Goal: Task Accomplishment & Management: Use online tool/utility

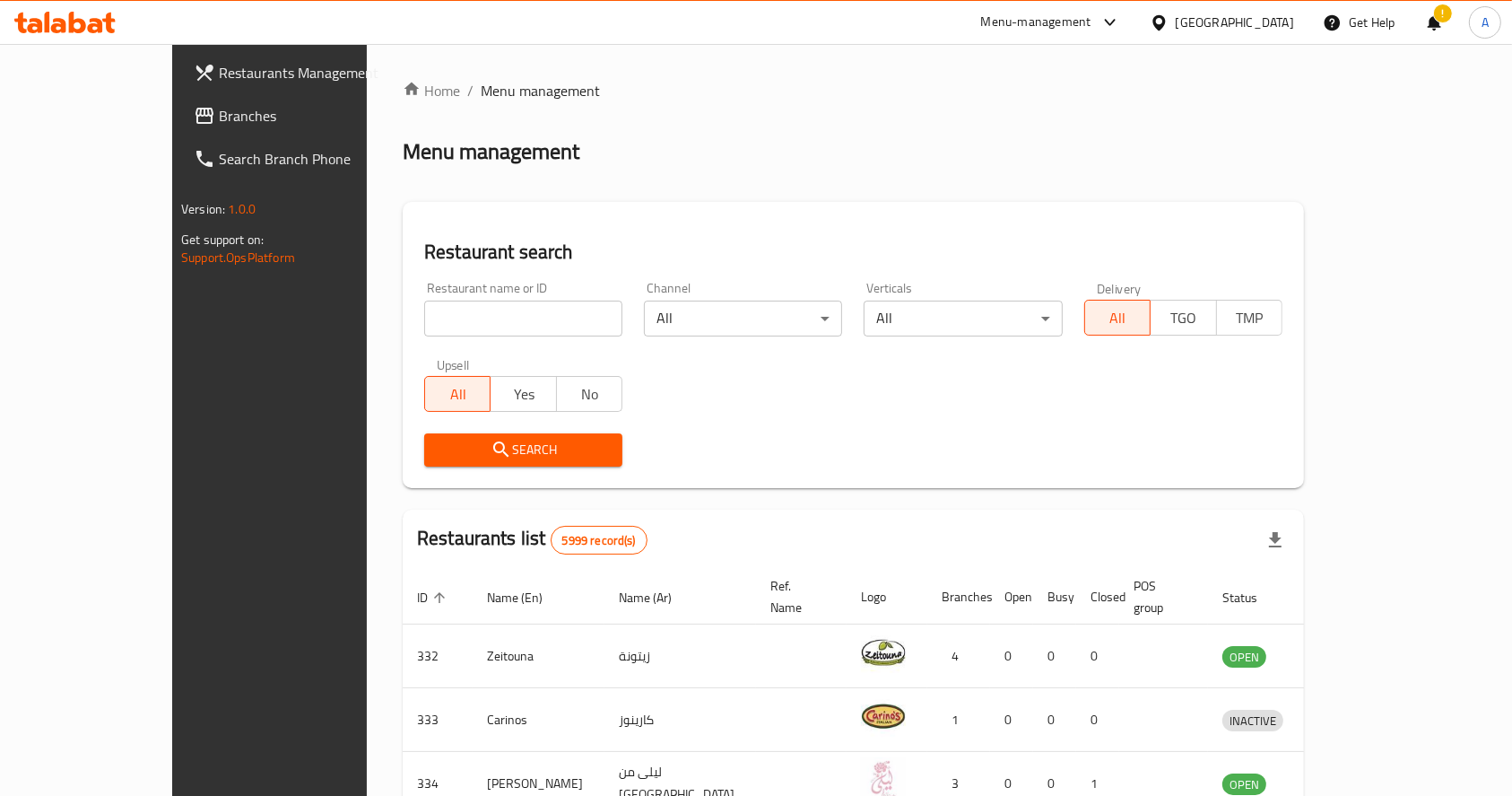
click at [460, 327] on input "search" at bounding box center [523, 318] width 198 height 36
click button "Search" at bounding box center [523, 450] width 198 height 33
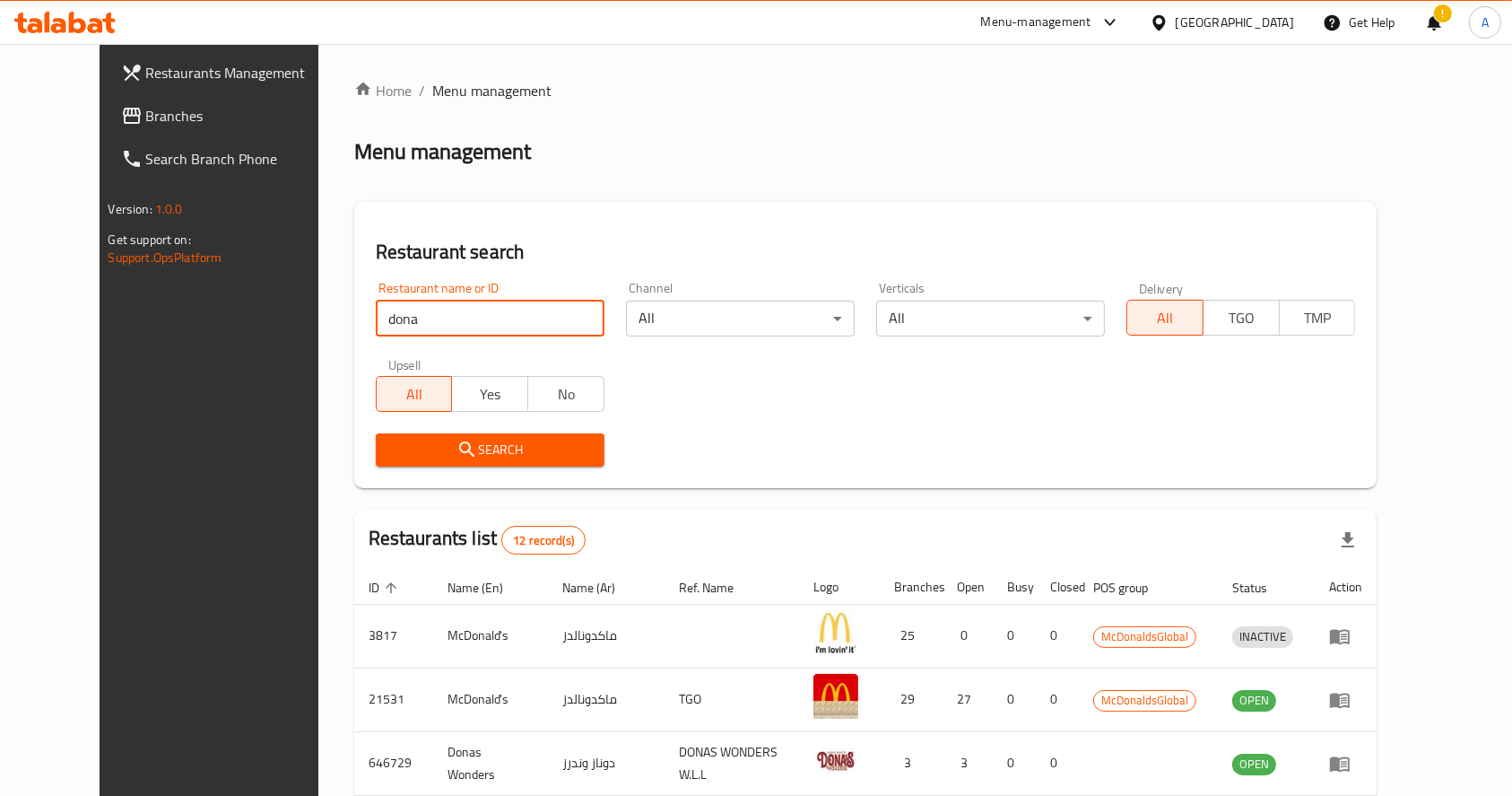
click at [445, 317] on input "dona" at bounding box center [490, 318] width 229 height 36
type input "donas"
click button "Search" at bounding box center [490, 450] width 229 height 33
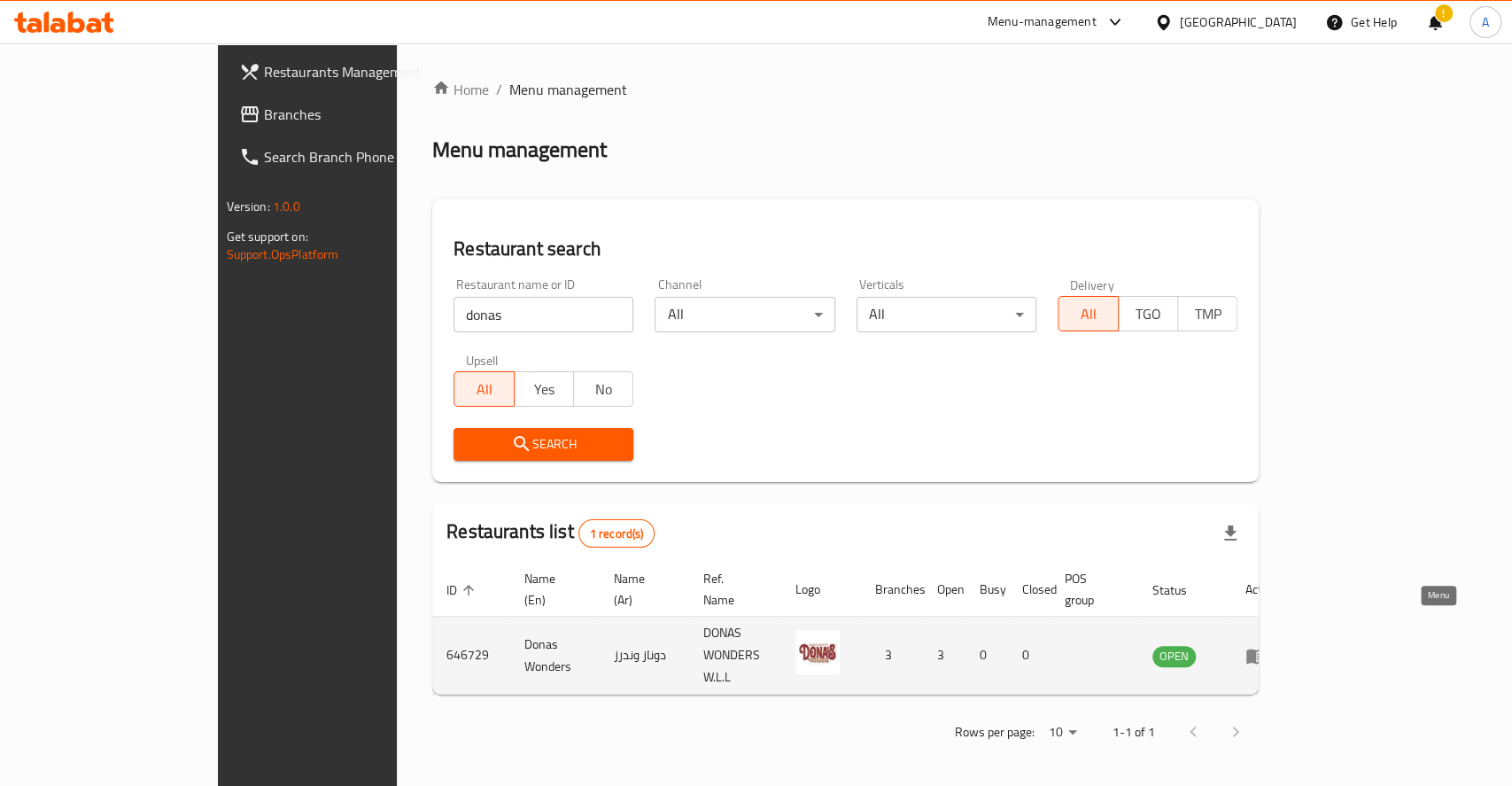
click at [1267, 645] on icon "enhanced table" at bounding box center [1256, 656] width 21 height 21
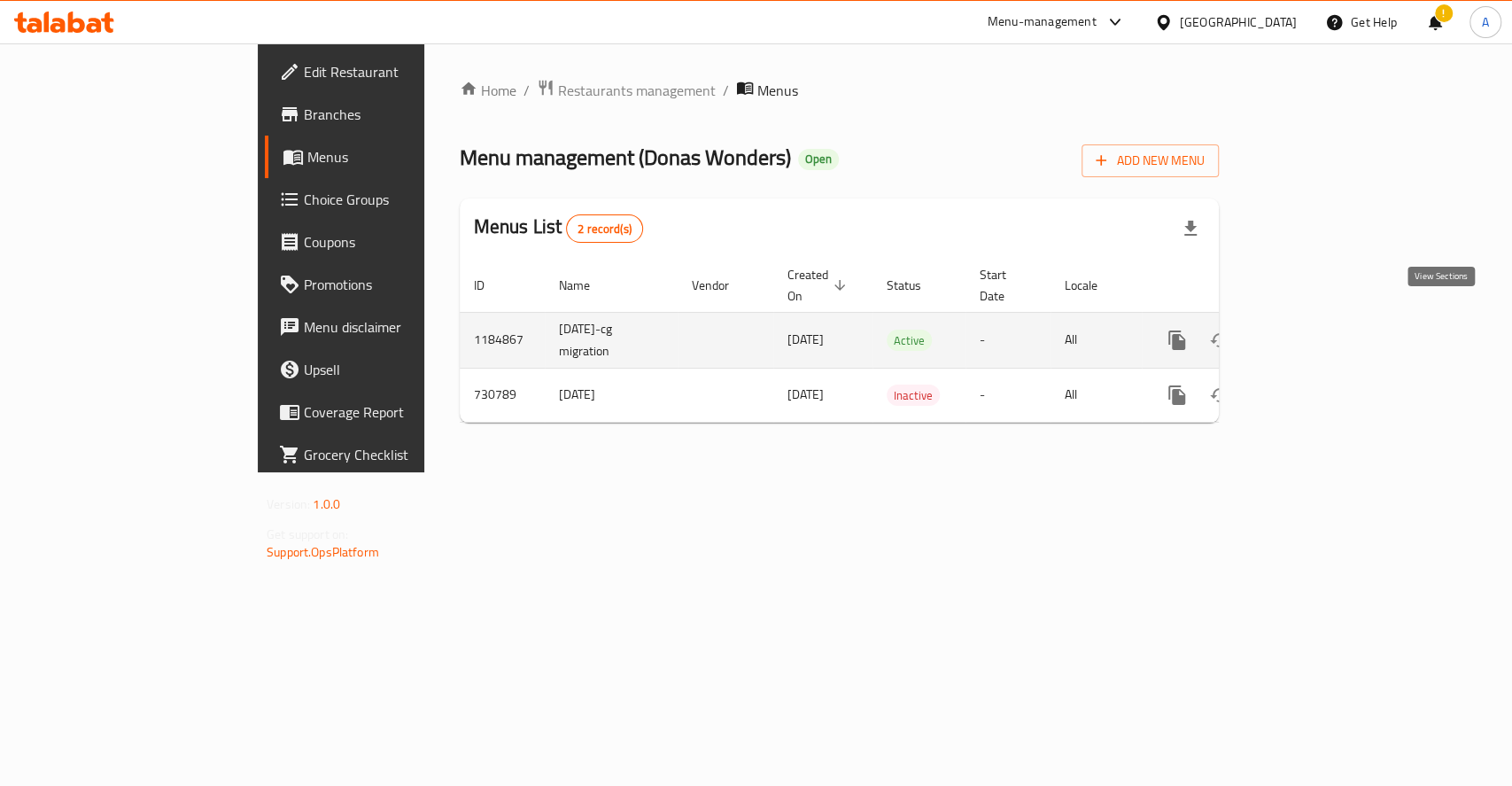
click at [1315, 329] on icon "enhanced table" at bounding box center [1304, 340] width 21 height 21
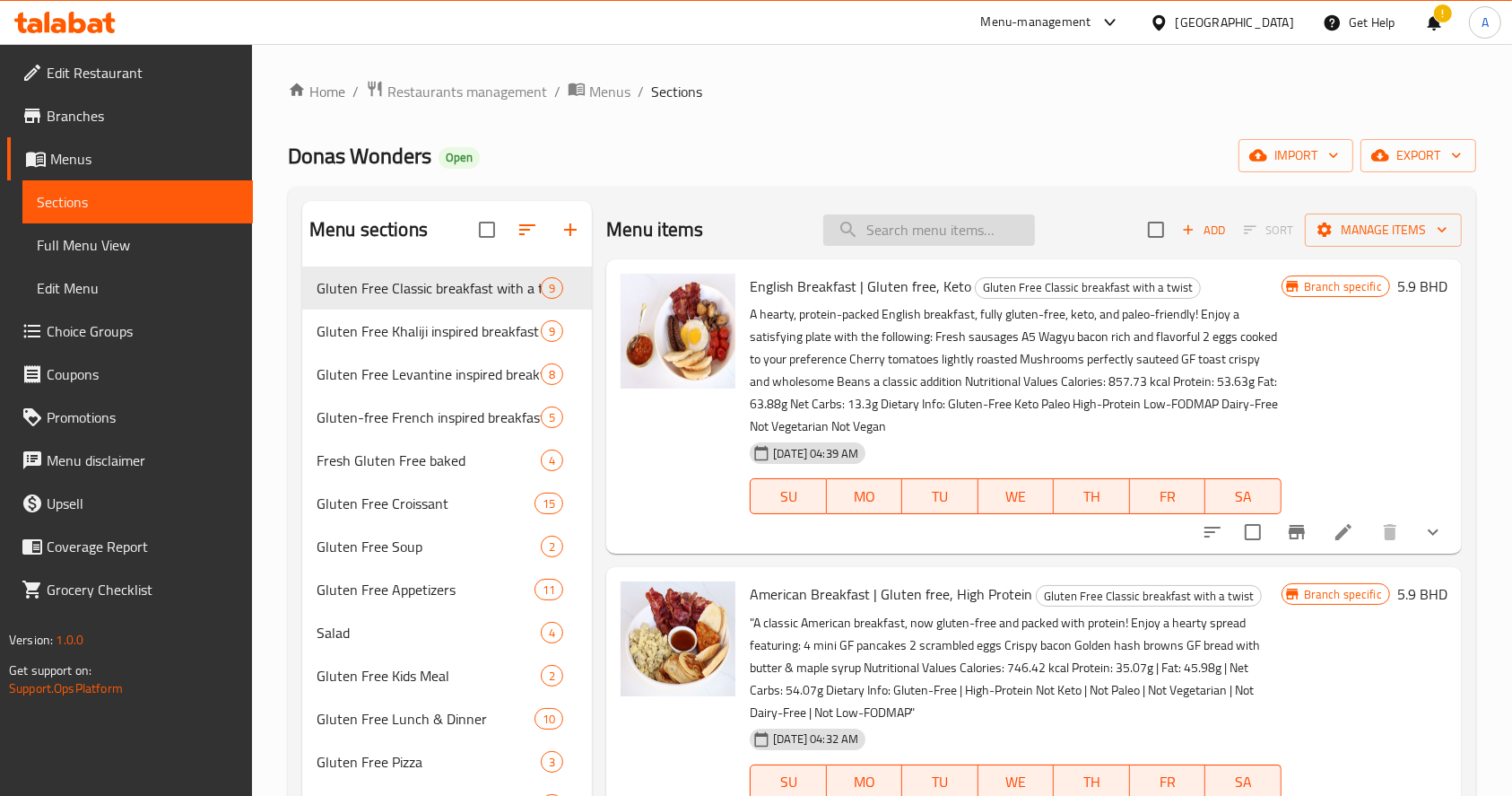
click at [911, 233] on input "search" at bounding box center [929, 230] width 211 height 31
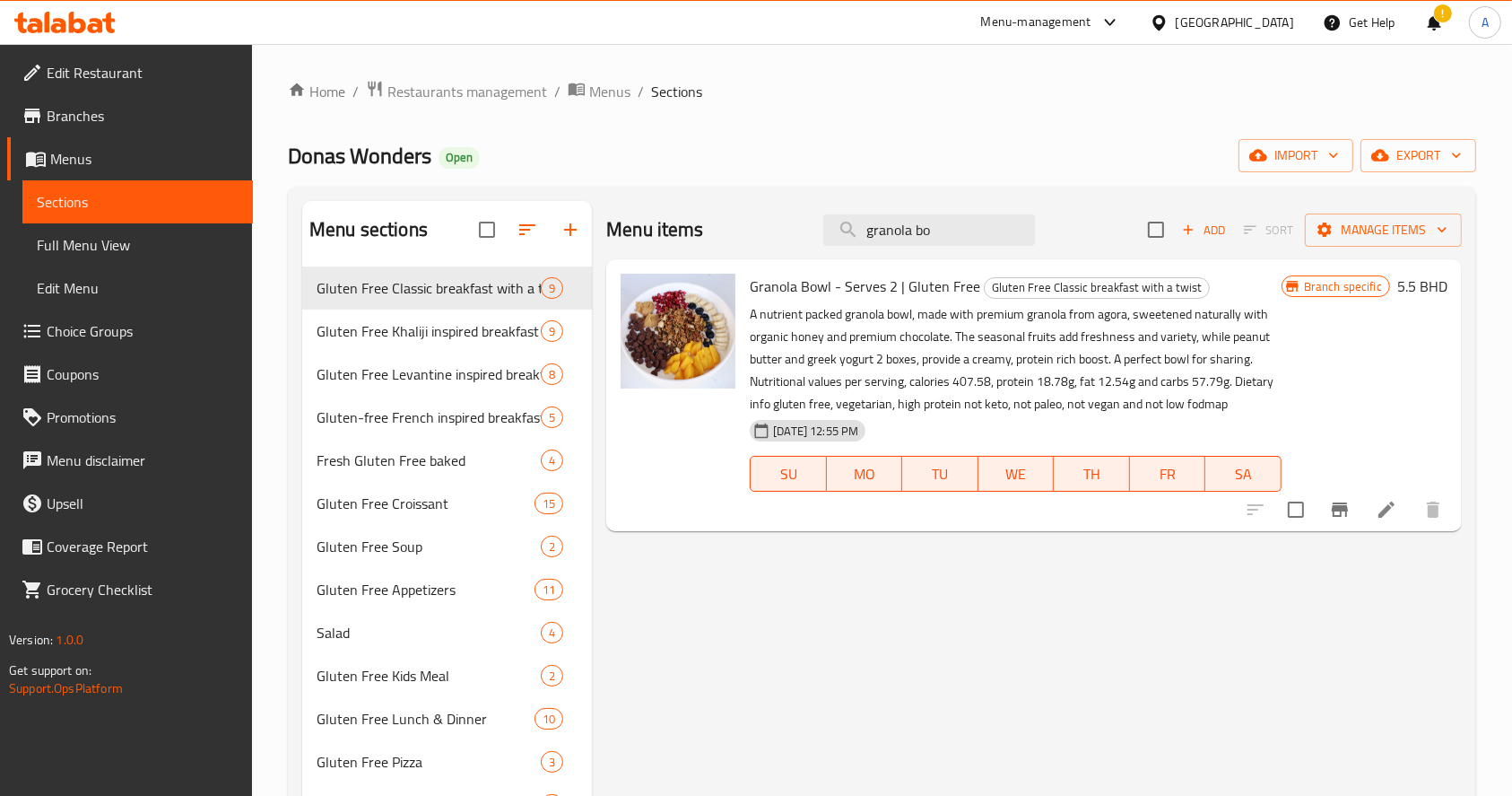
type input "granola bo"
click at [1384, 513] on icon at bounding box center [1386, 509] width 17 height 17
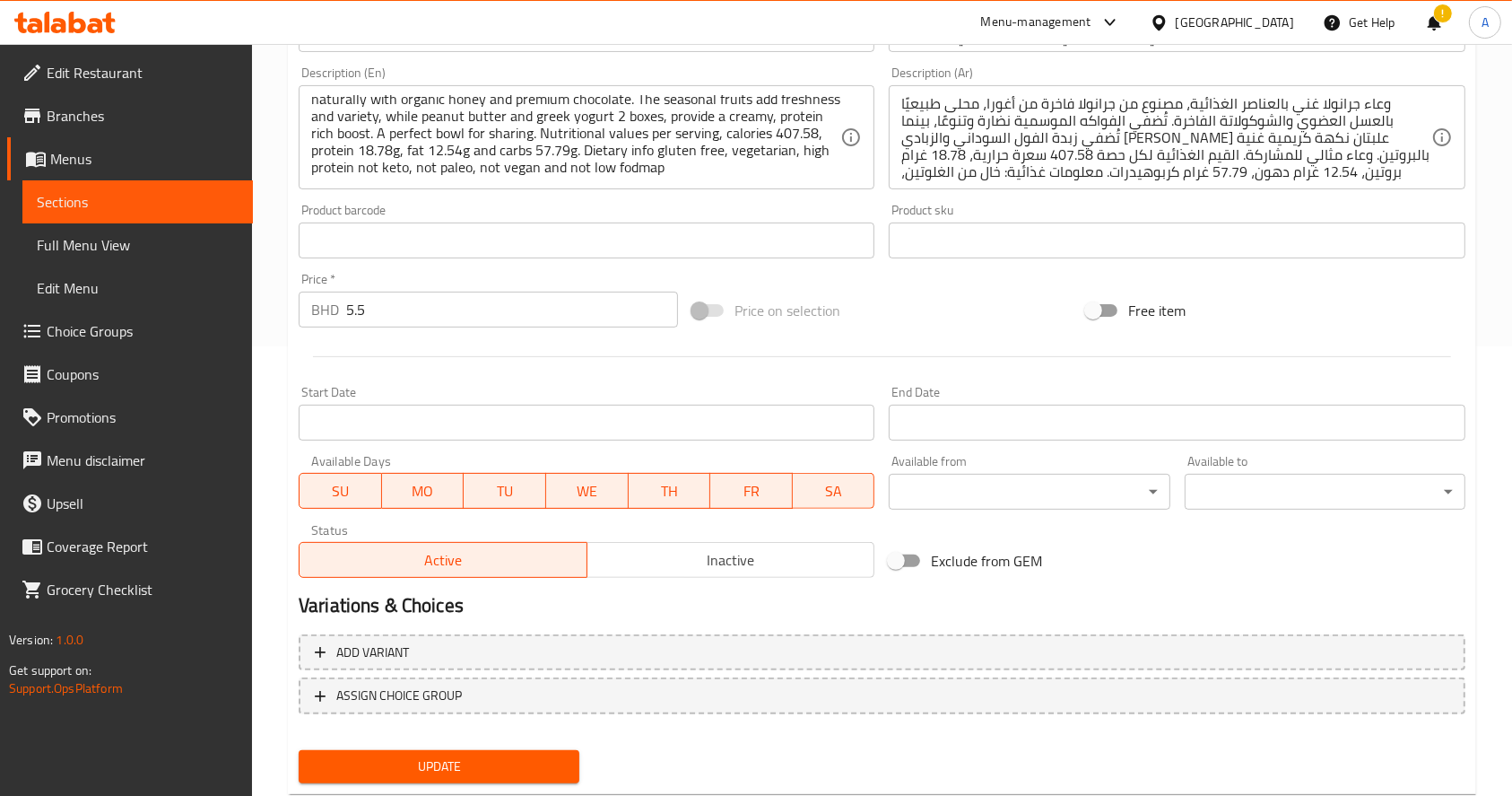
scroll to position [478, 0]
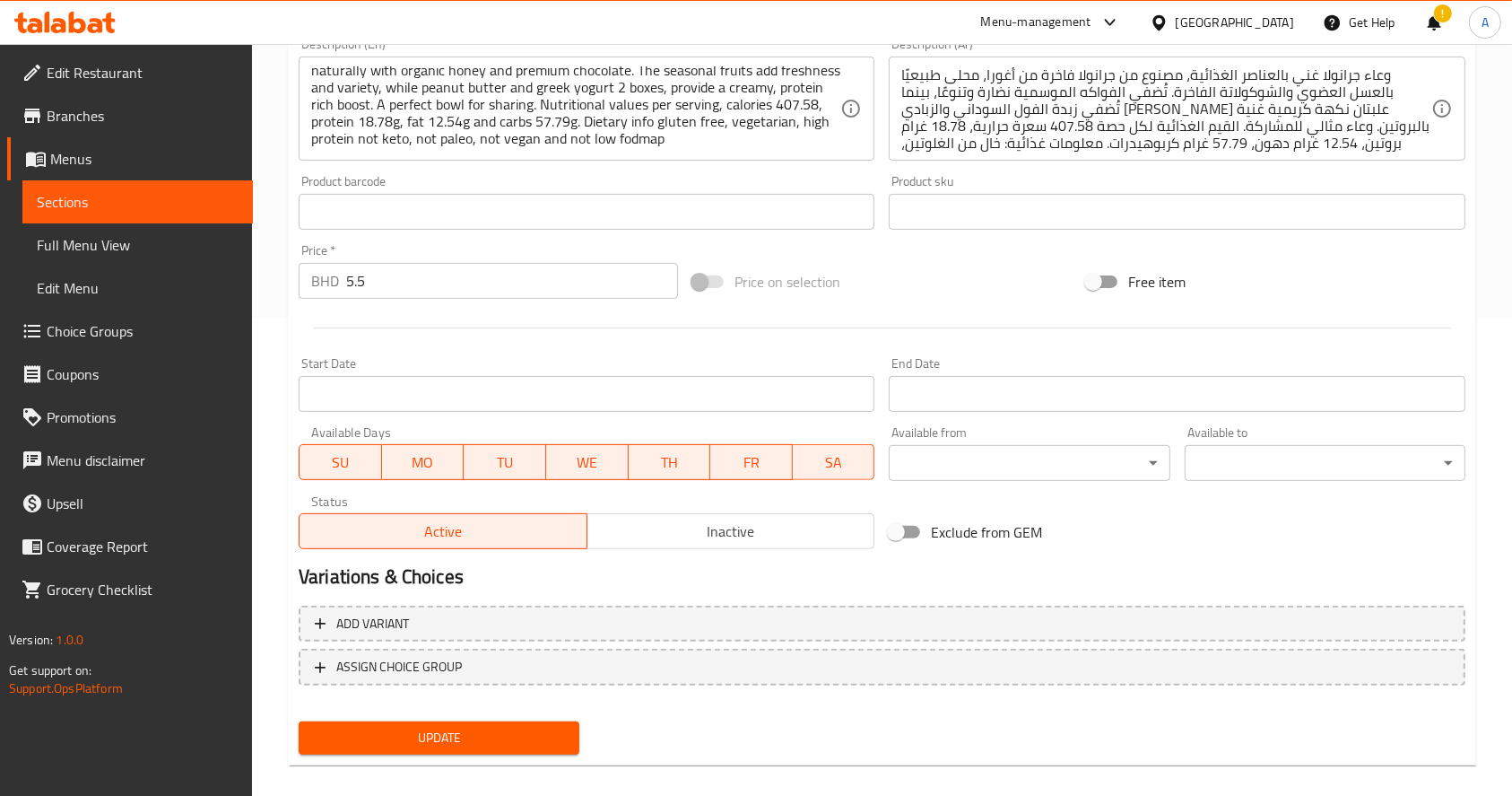
drag, startPoint x: 1499, startPoint y: 286, endPoint x: 1480, endPoint y: 299, distance: 23.0
click at [1499, 286] on div "Home / Restaurants management / Menus / Sections / item / update Gluten Free Cl…" at bounding box center [882, 191] width 1260 height 1250
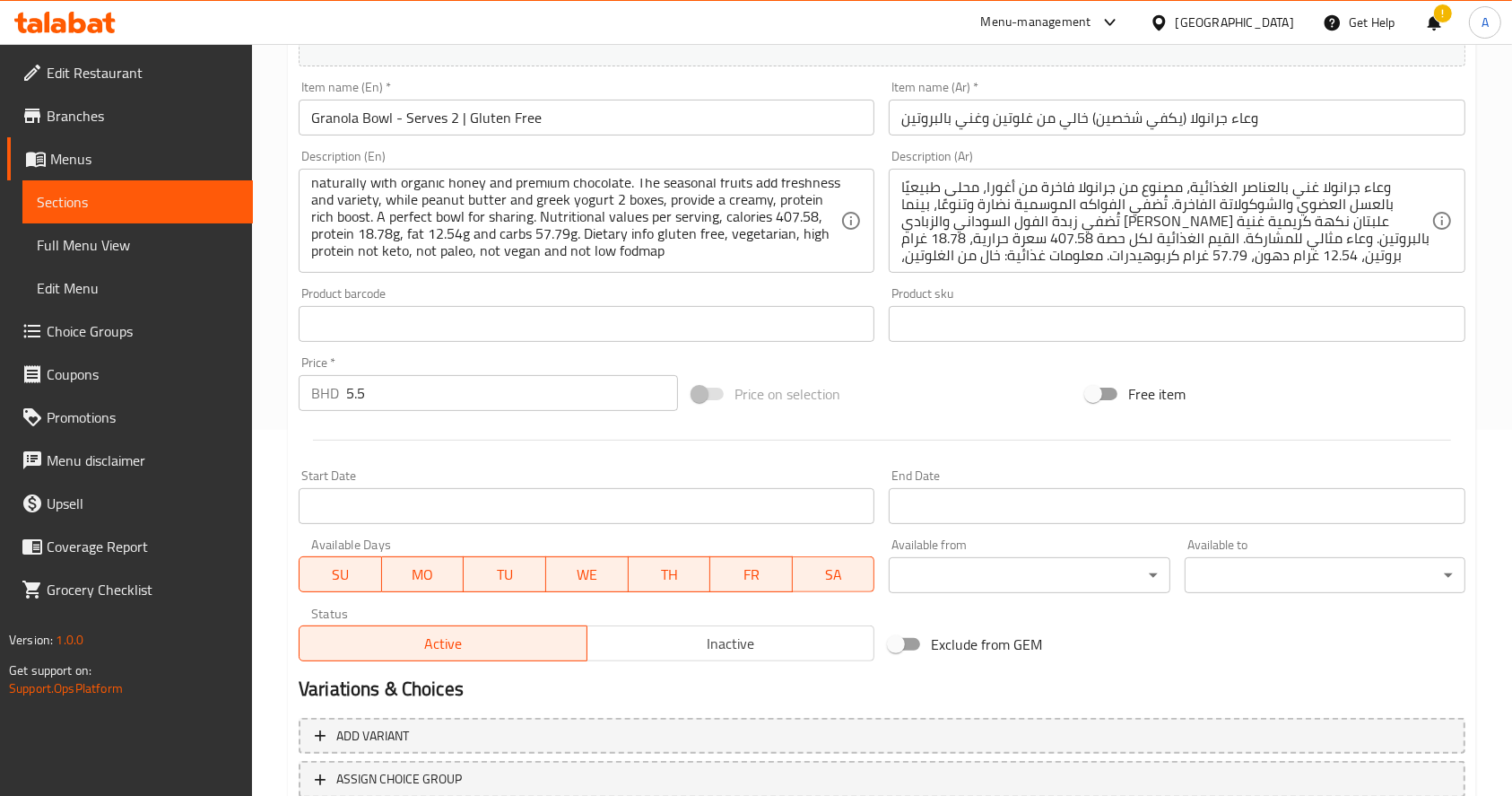
scroll to position [497, 0]
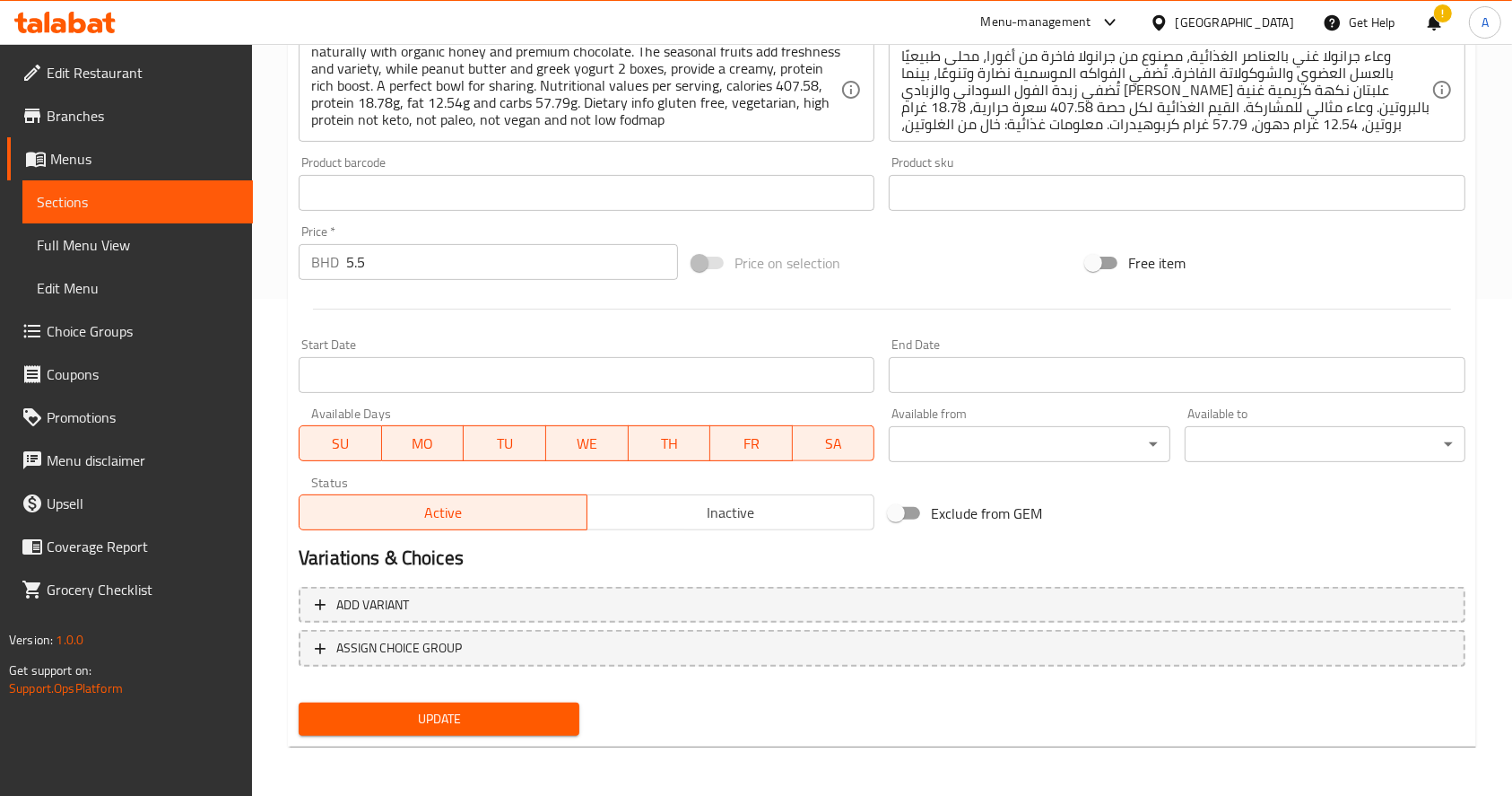
click at [1490, 247] on div "Home / Restaurants management / Menus / Sections / item / update Gluten Free Cl…" at bounding box center [882, 172] width 1260 height 1250
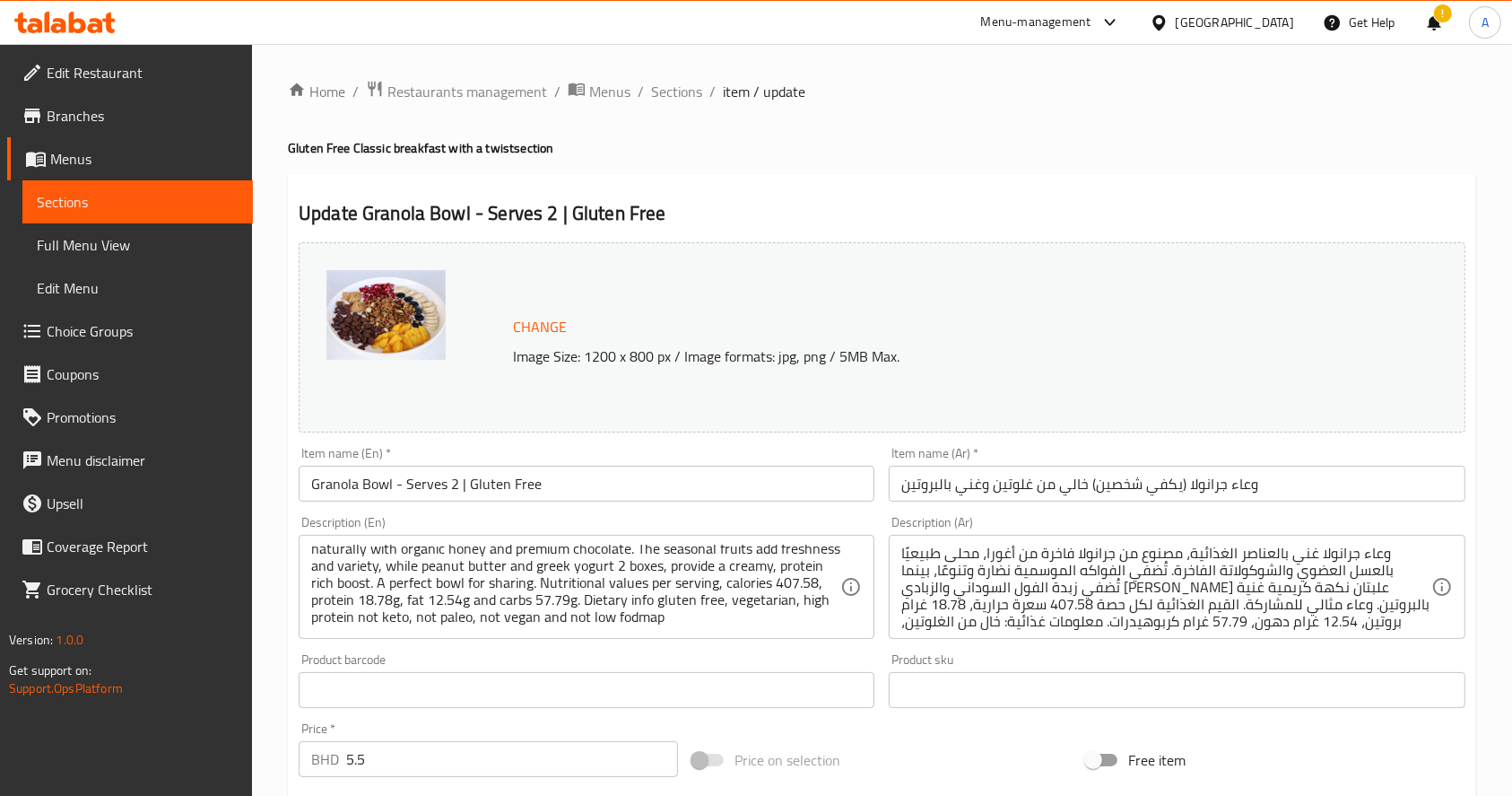
click at [155, 200] on span "Sections" at bounding box center [138, 201] width 201 height 22
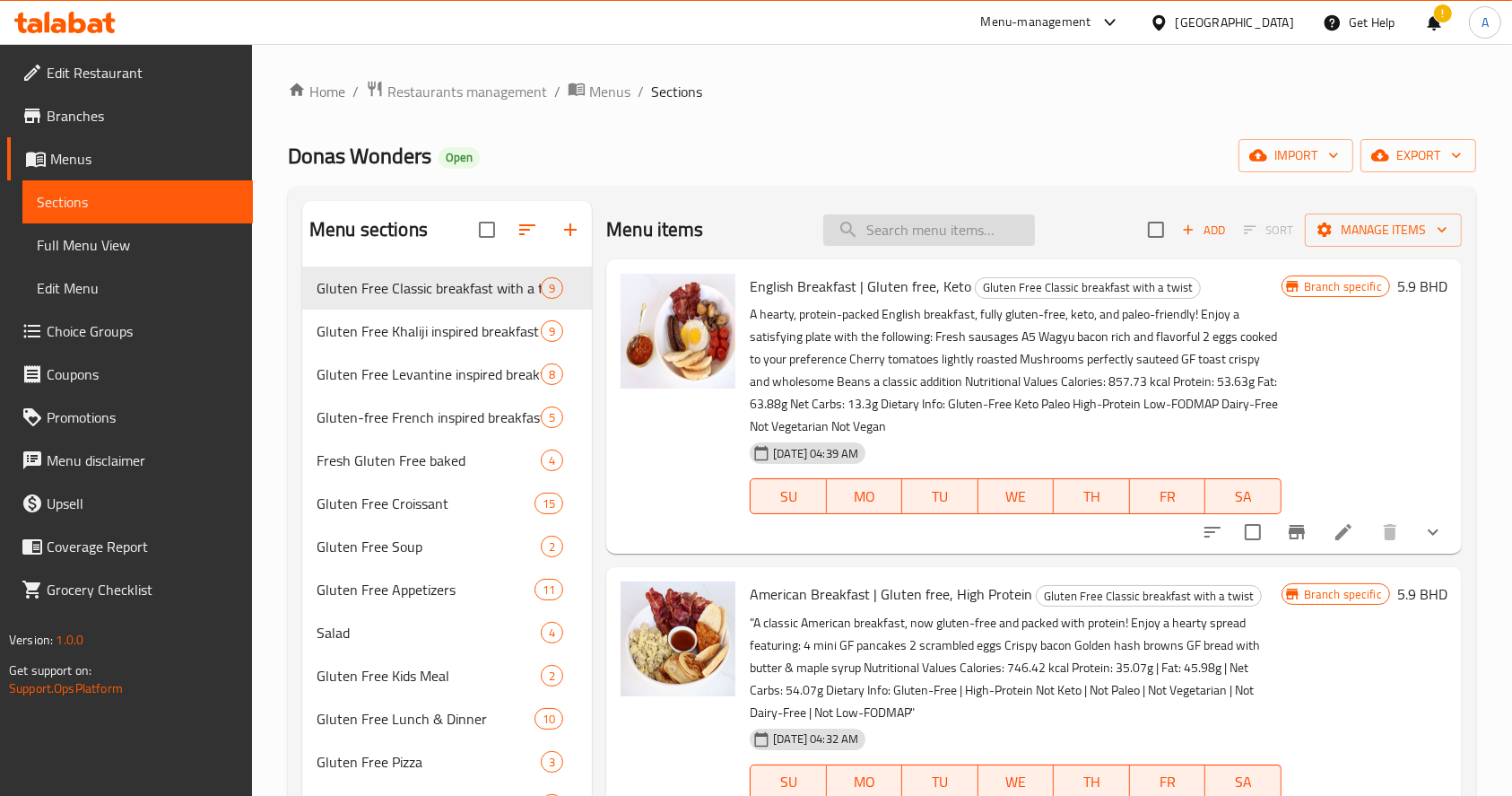
click at [944, 222] on input "search" at bounding box center [929, 230] width 211 height 31
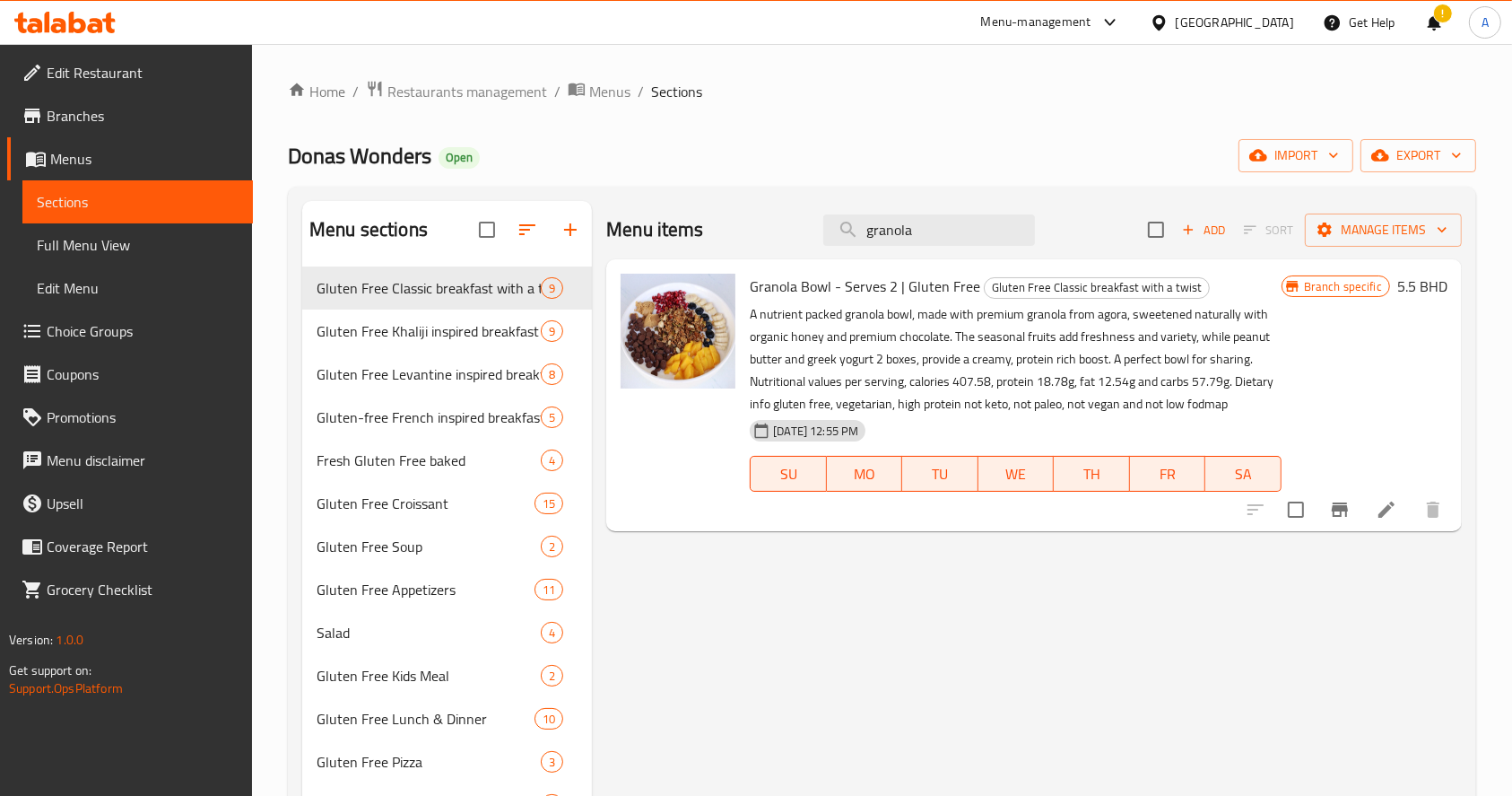
type input "granola"
click at [1332, 530] on div at bounding box center [1344, 509] width 221 height 43
click at [1332, 516] on icon "Branch-specific-item" at bounding box center [1339, 509] width 22 height 22
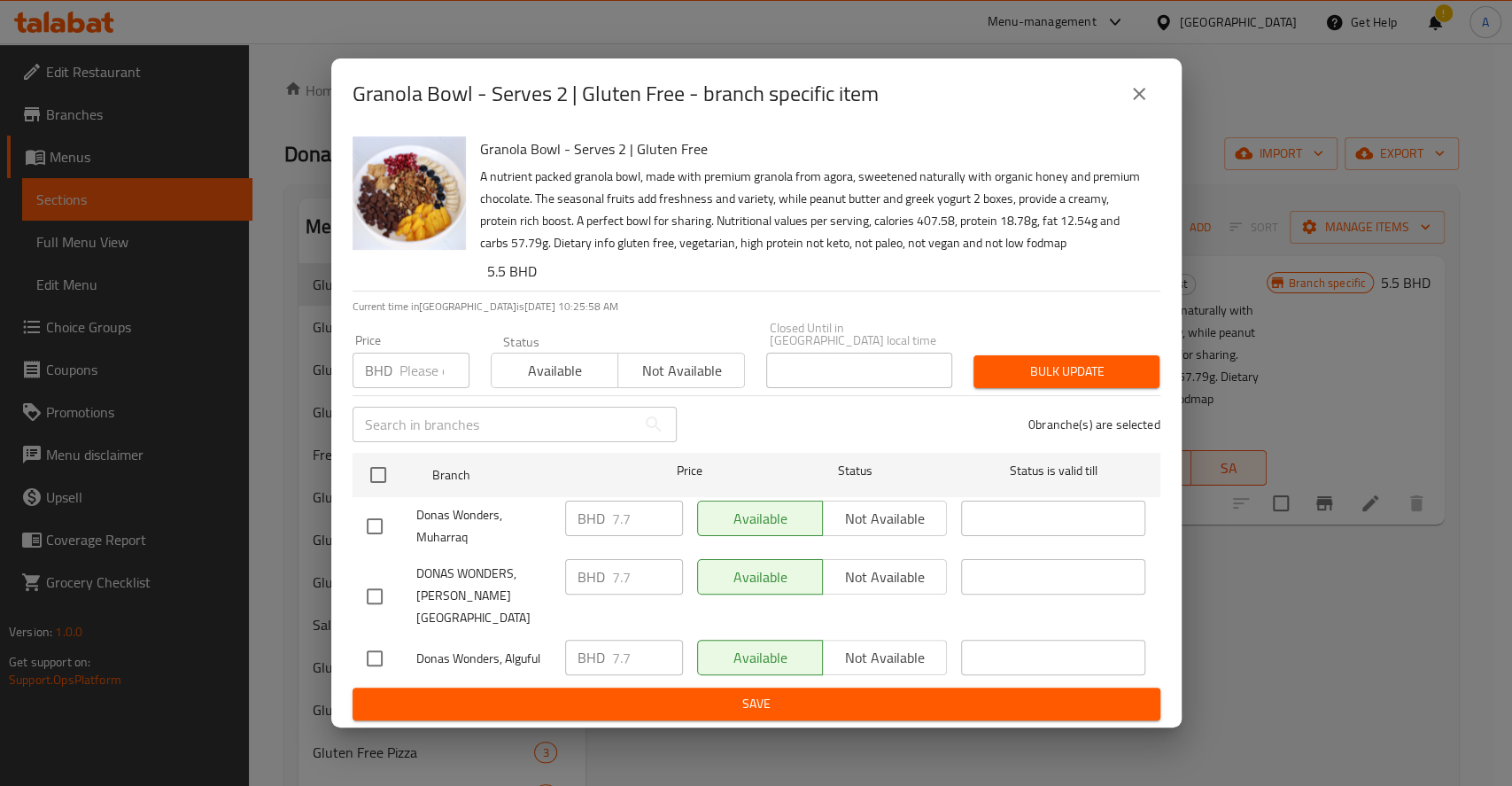
click at [1144, 103] on icon "close" at bounding box center [1139, 94] width 21 height 21
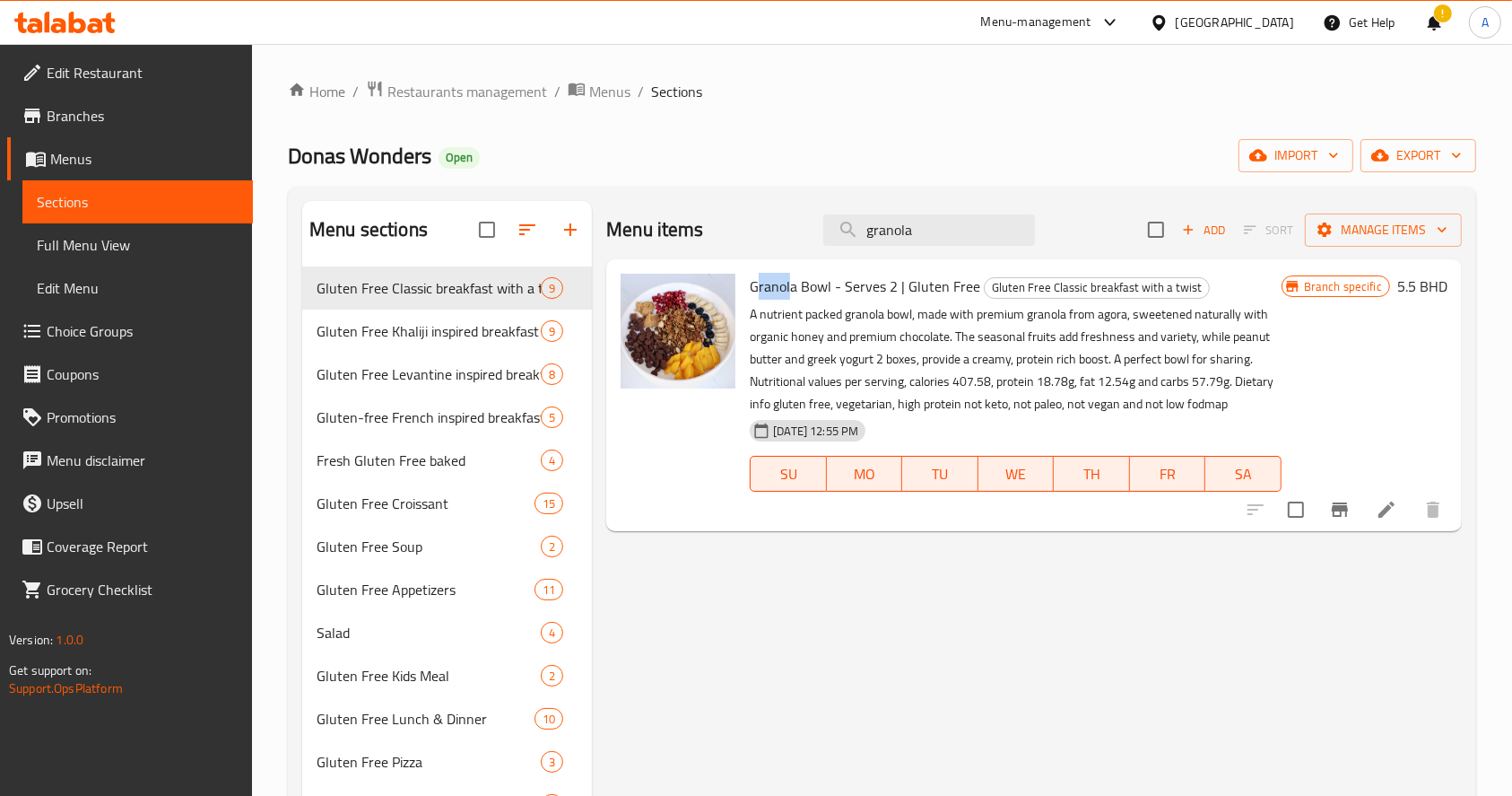
drag, startPoint x: 756, startPoint y: 283, endPoint x: 793, endPoint y: 284, distance: 37.0
click at [793, 284] on span "Granola Bowl - Serves 2 | Gluten Free" at bounding box center [865, 287] width 231 height 27
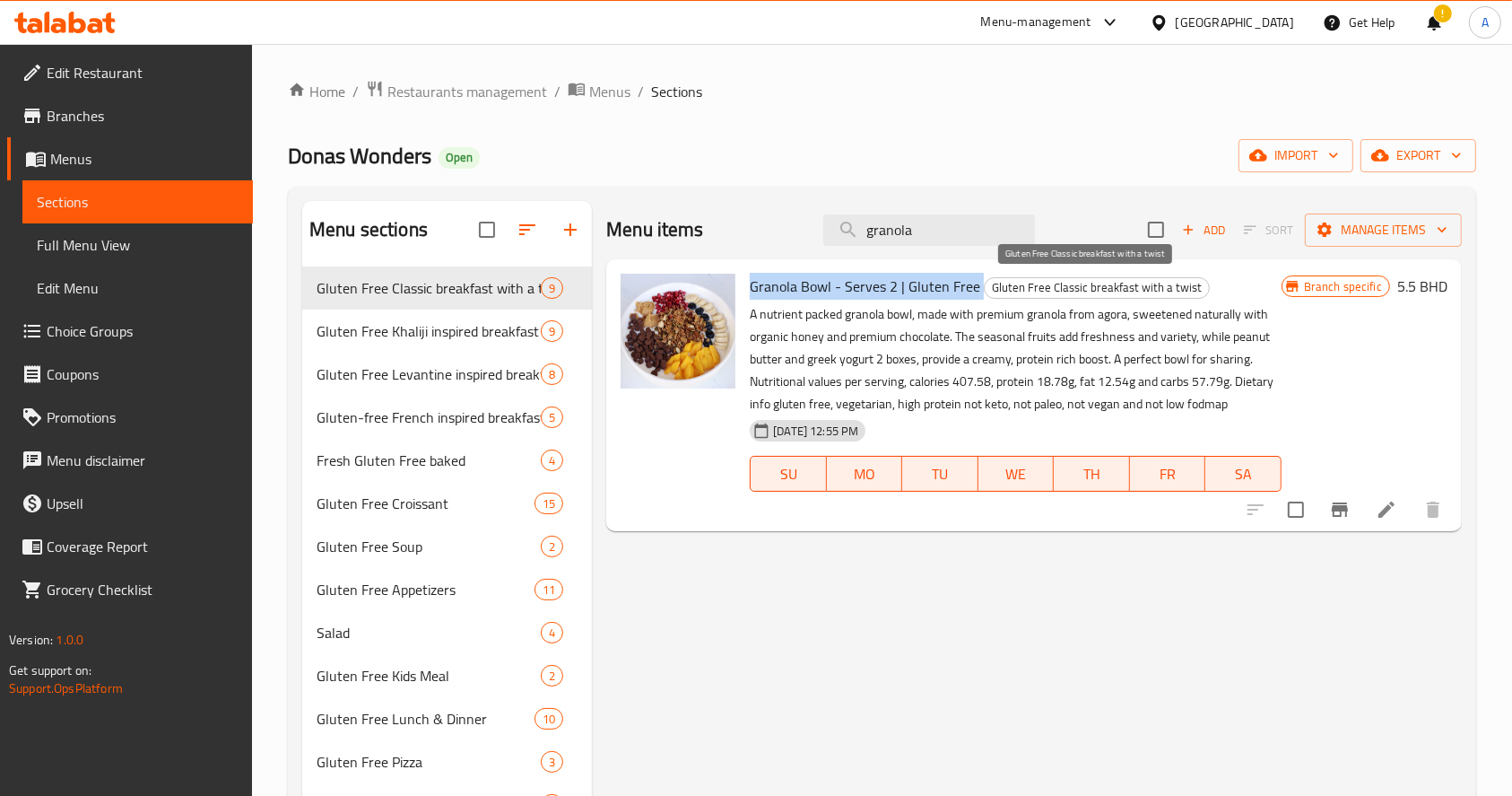
drag, startPoint x: 752, startPoint y: 283, endPoint x: 977, endPoint y: 290, distance: 225.1
click at [977, 290] on h6 "Granola Bowl - Serves 2 | Gluten Free Gluten Free Classic breakfast with a twist" at bounding box center [1015, 287] width 531 height 25
copy h6 "Granola Bowl - Serves 2 | Gluten Free"
